Goal: Book appointment/travel/reservation

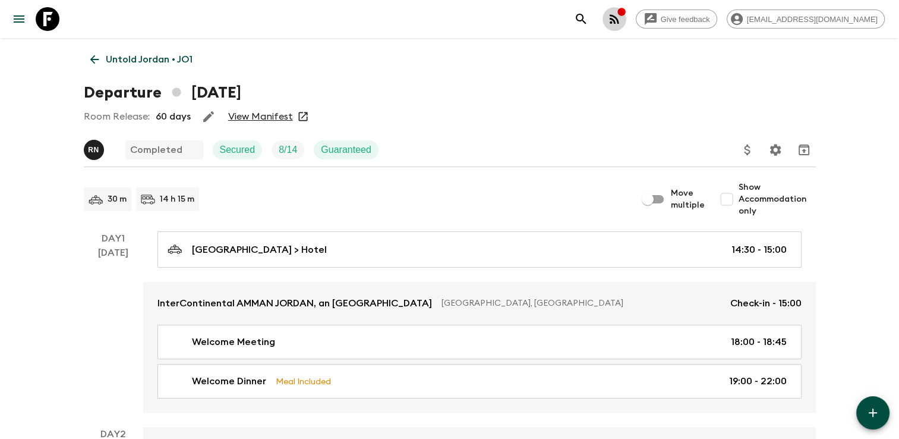
click at [622, 25] on icon "button" at bounding box center [614, 19] width 14 height 14
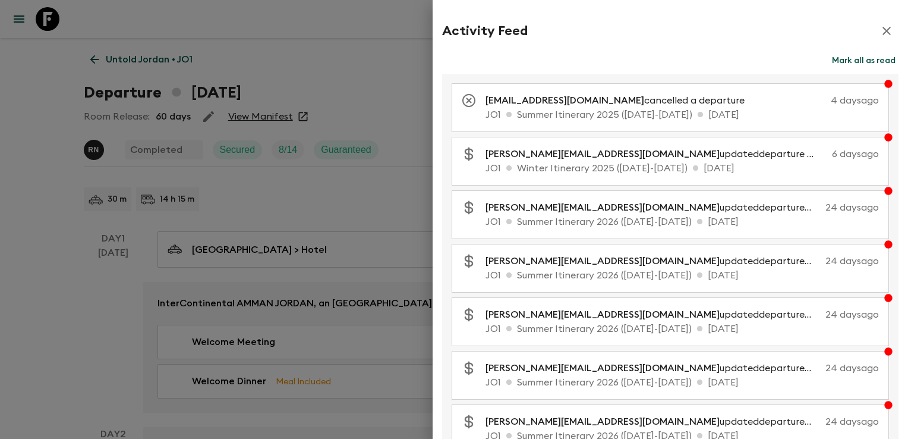
click at [225, 63] on div at bounding box center [454, 219] width 908 height 439
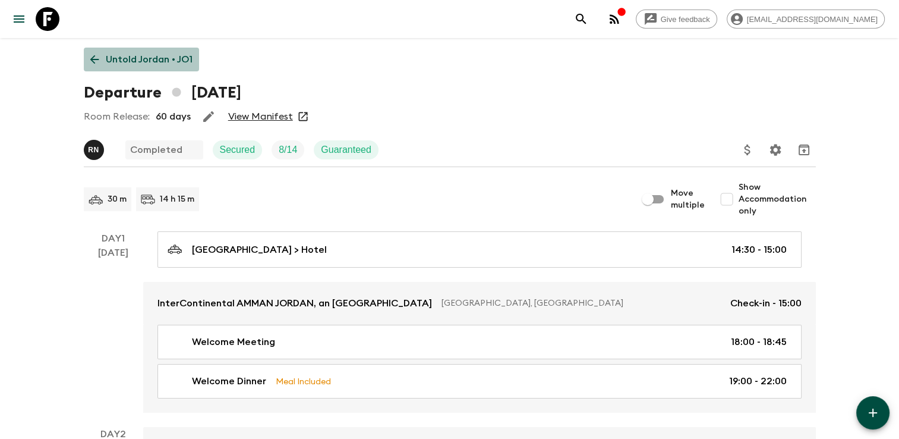
click at [143, 57] on p "Untold Jordan • JO1" at bounding box center [149, 59] width 87 height 14
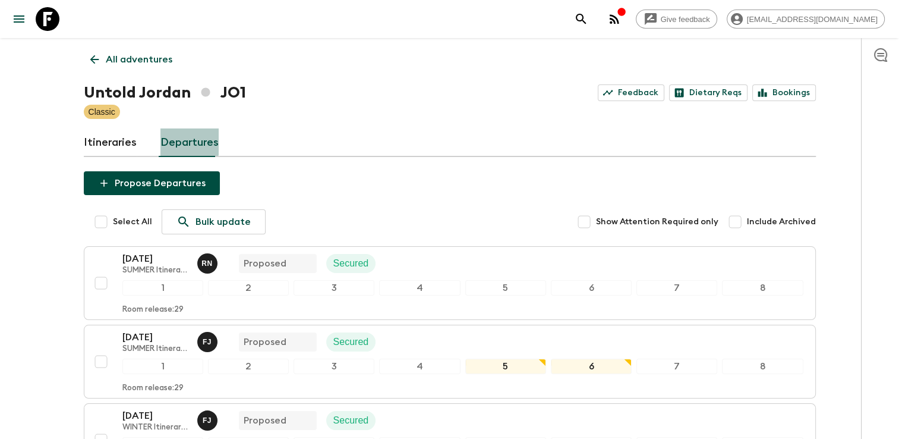
click at [177, 133] on link "Departures" at bounding box center [189, 142] width 58 height 29
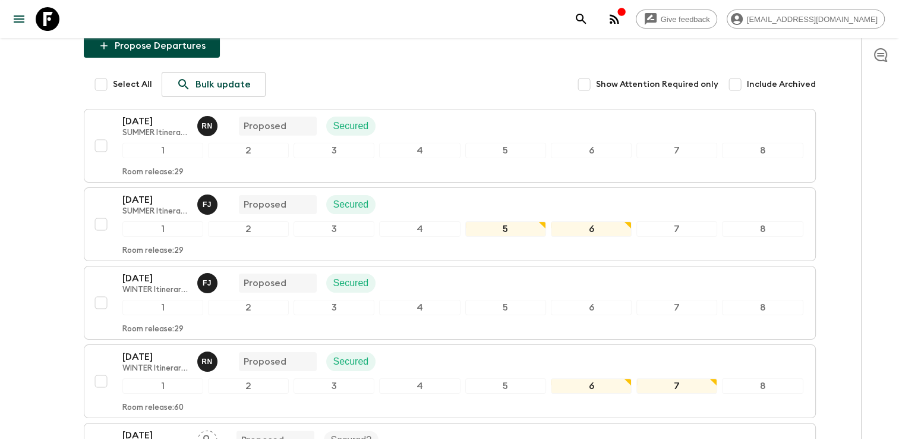
scroll to position [59, 0]
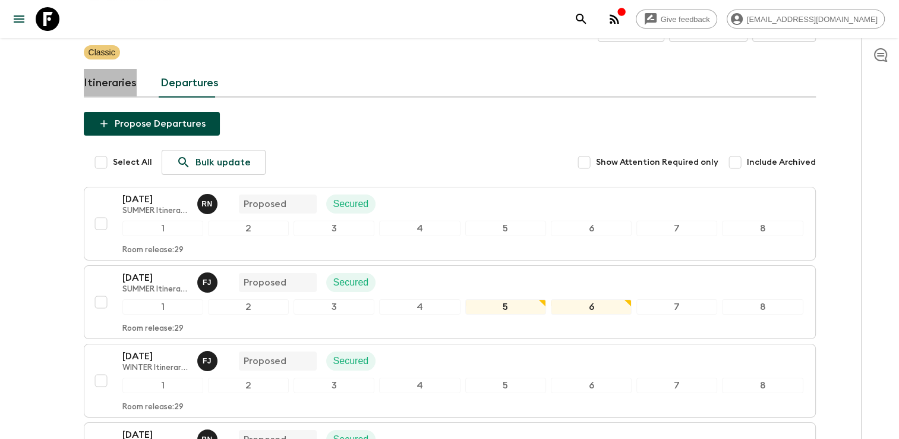
click at [124, 72] on link "Itineraries" at bounding box center [110, 83] width 53 height 29
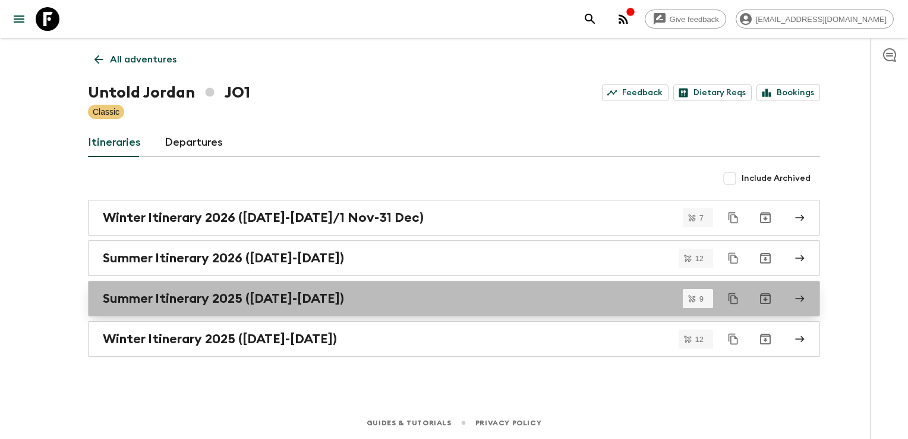
click at [238, 190] on h2 "Summer Itinerary 2025 ([DATE]-[DATE])" at bounding box center [223, 298] width 241 height 15
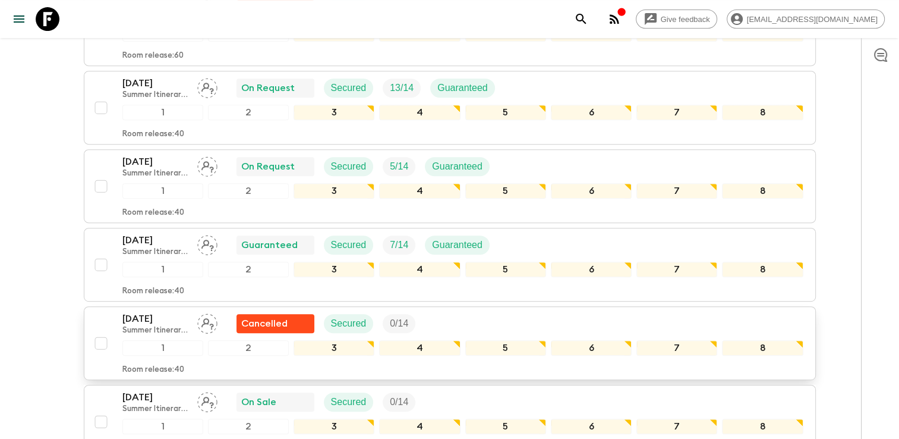
scroll to position [443, 0]
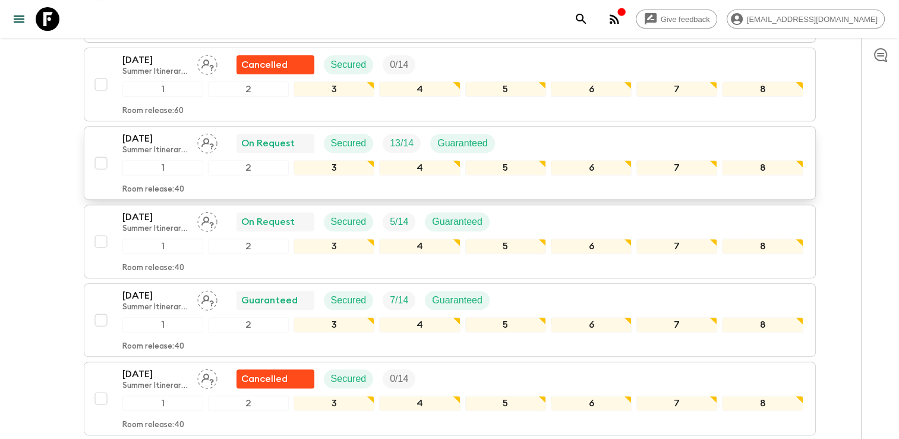
click at [157, 138] on p "[DATE]" at bounding box center [154, 138] width 65 height 14
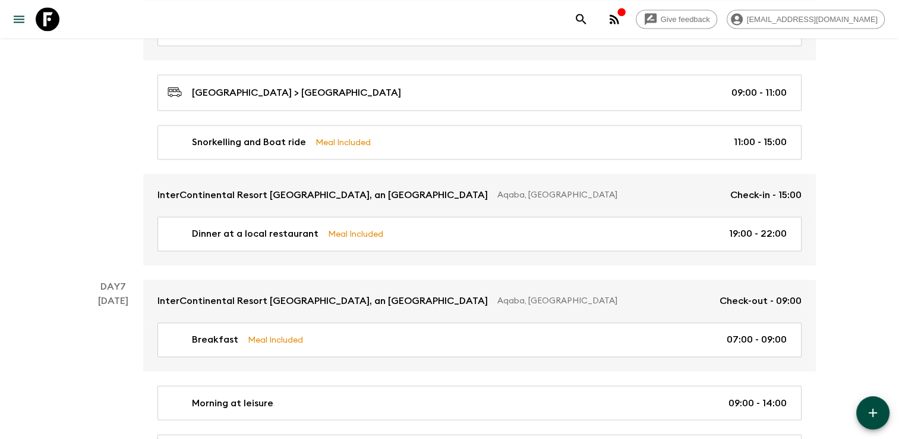
scroll to position [2144, 0]
